Goal: Information Seeking & Learning: Check status

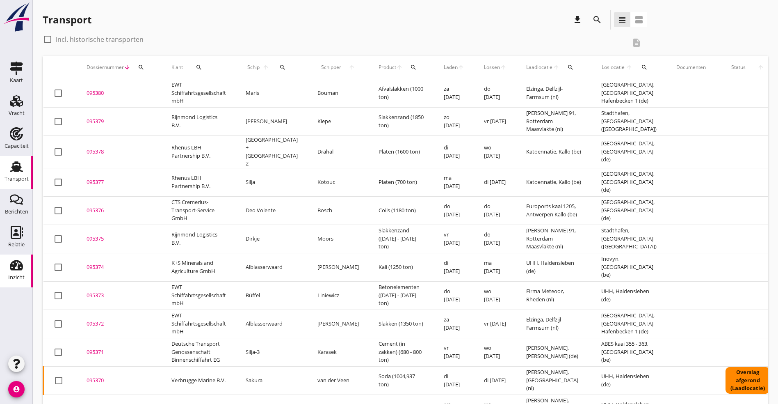
click at [17, 268] on icon "Inzicht" at bounding box center [16, 265] width 13 height 13
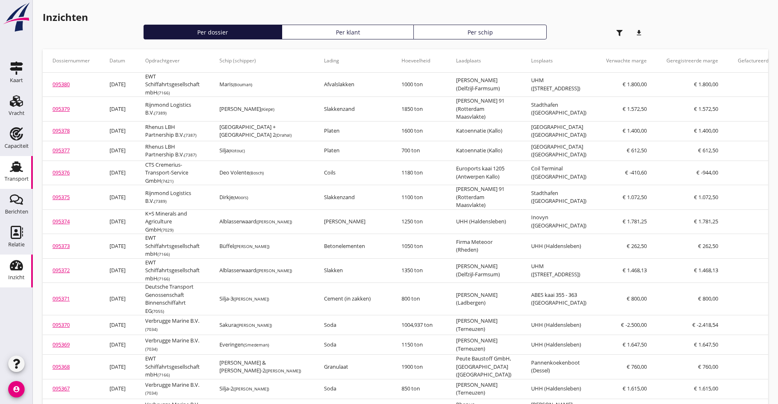
click at [15, 171] on use at bounding box center [16, 166] width 13 height 11
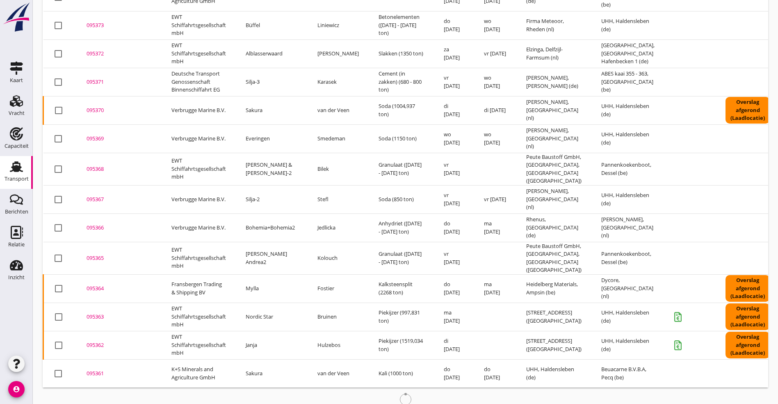
scroll to position [286, 0]
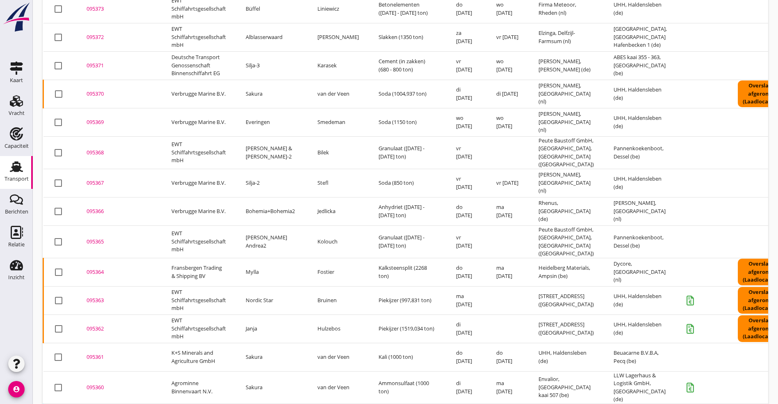
click at [95, 325] on div "095362" at bounding box center [119, 329] width 65 height 8
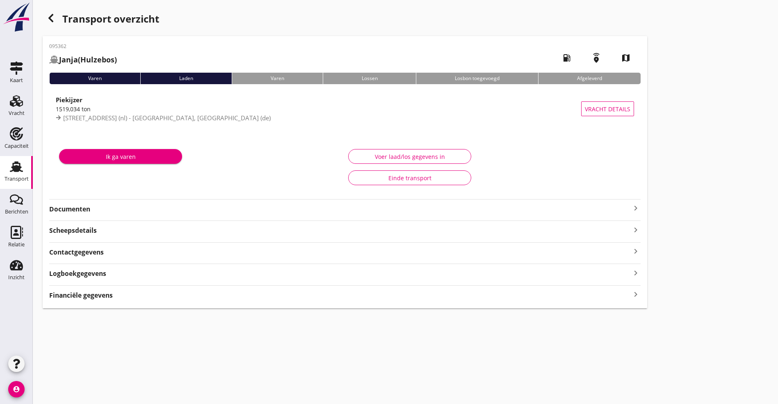
click at [101, 295] on strong "Financiële gegevens" at bounding box center [81, 295] width 64 height 9
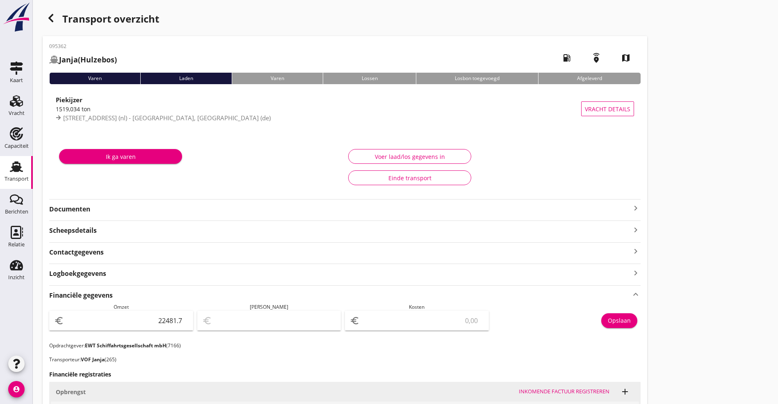
click at [47, 15] on icon "button" at bounding box center [51, 18] width 10 height 10
